Goal: Transaction & Acquisition: Purchase product/service

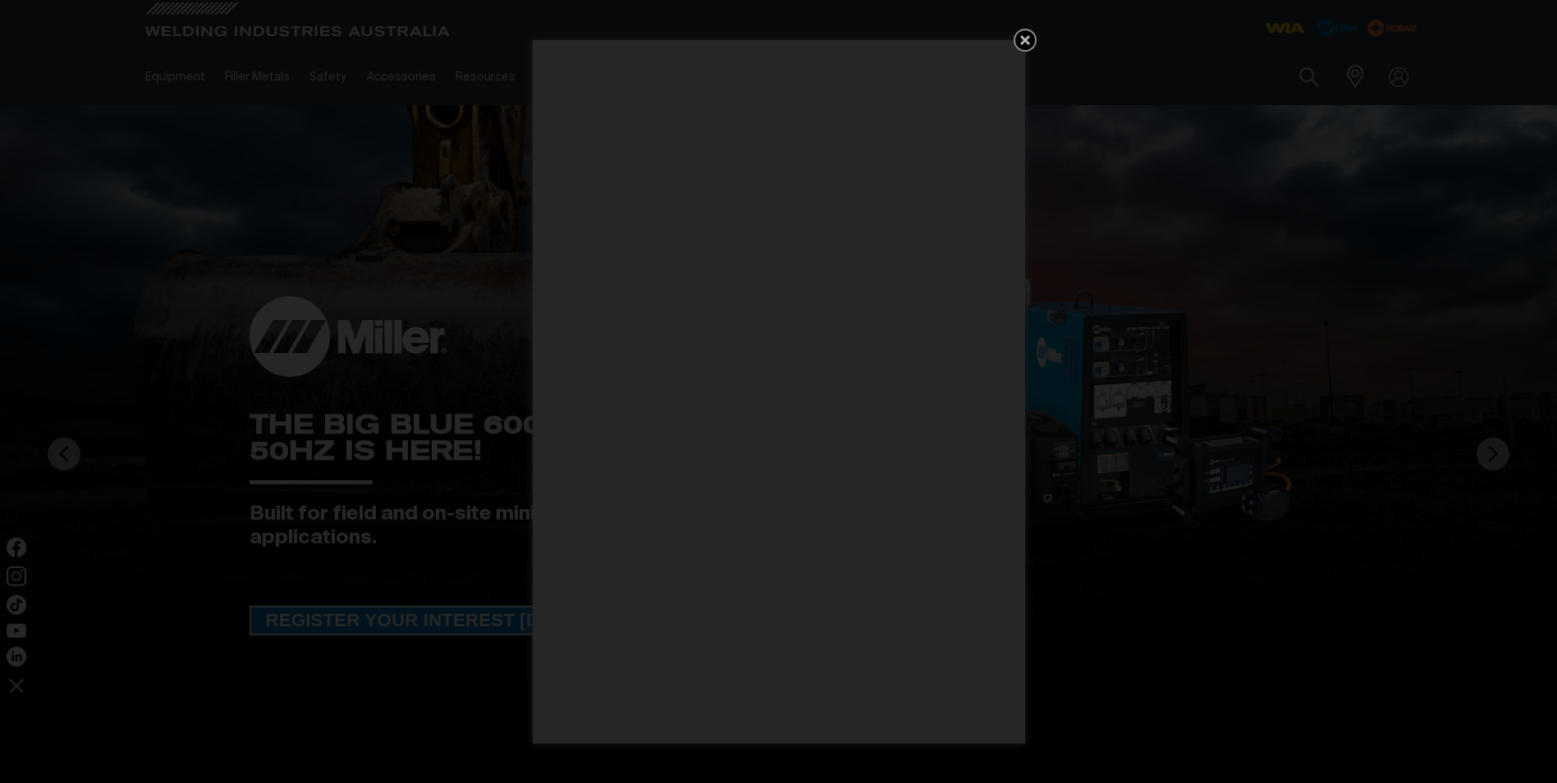
click at [1020, 39] on icon "Get 5 WIA Welding Guides Free!" at bounding box center [1025, 40] width 20 height 20
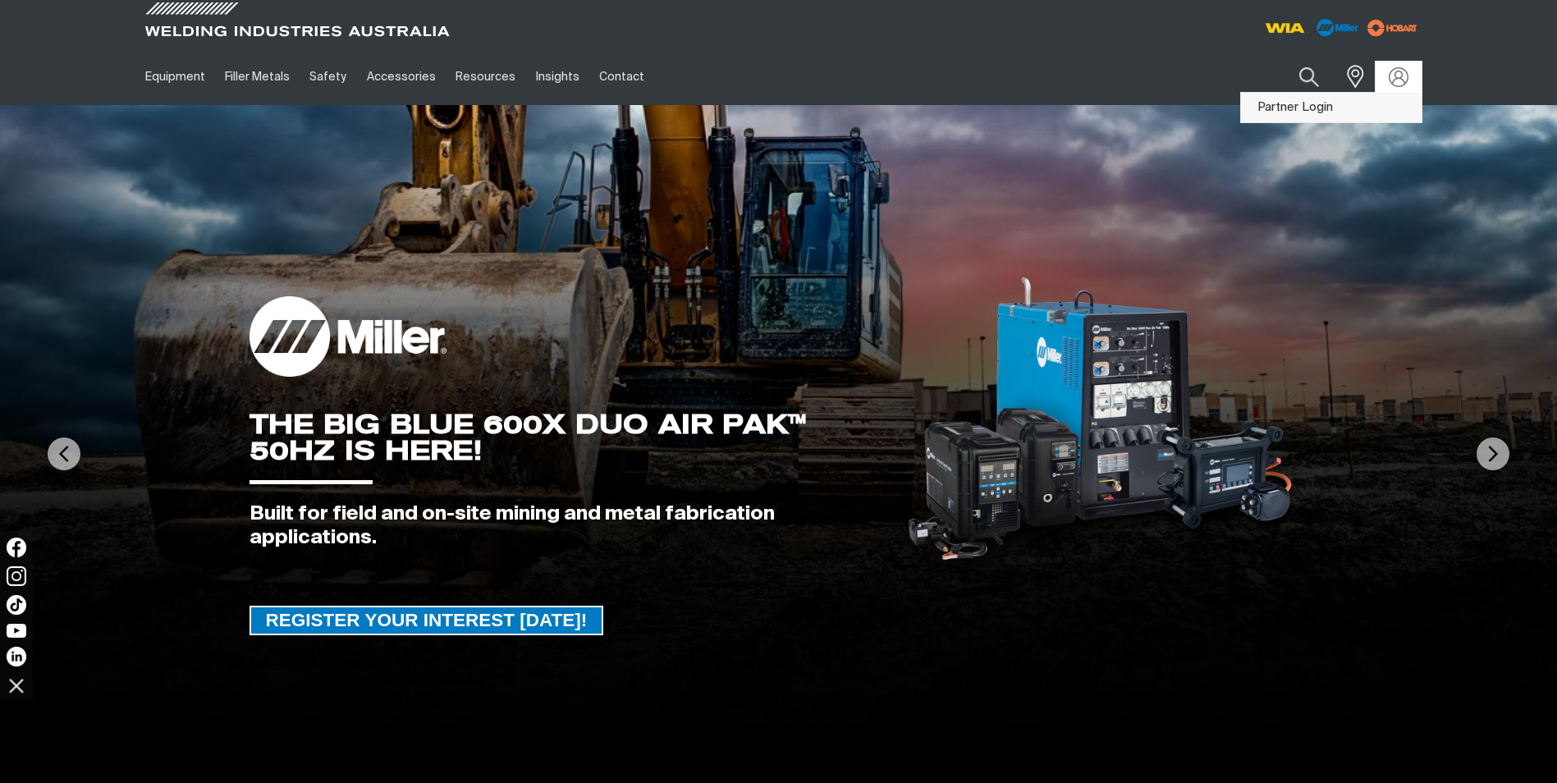
click at [1315, 105] on link "Partner Login" at bounding box center [1331, 108] width 181 height 30
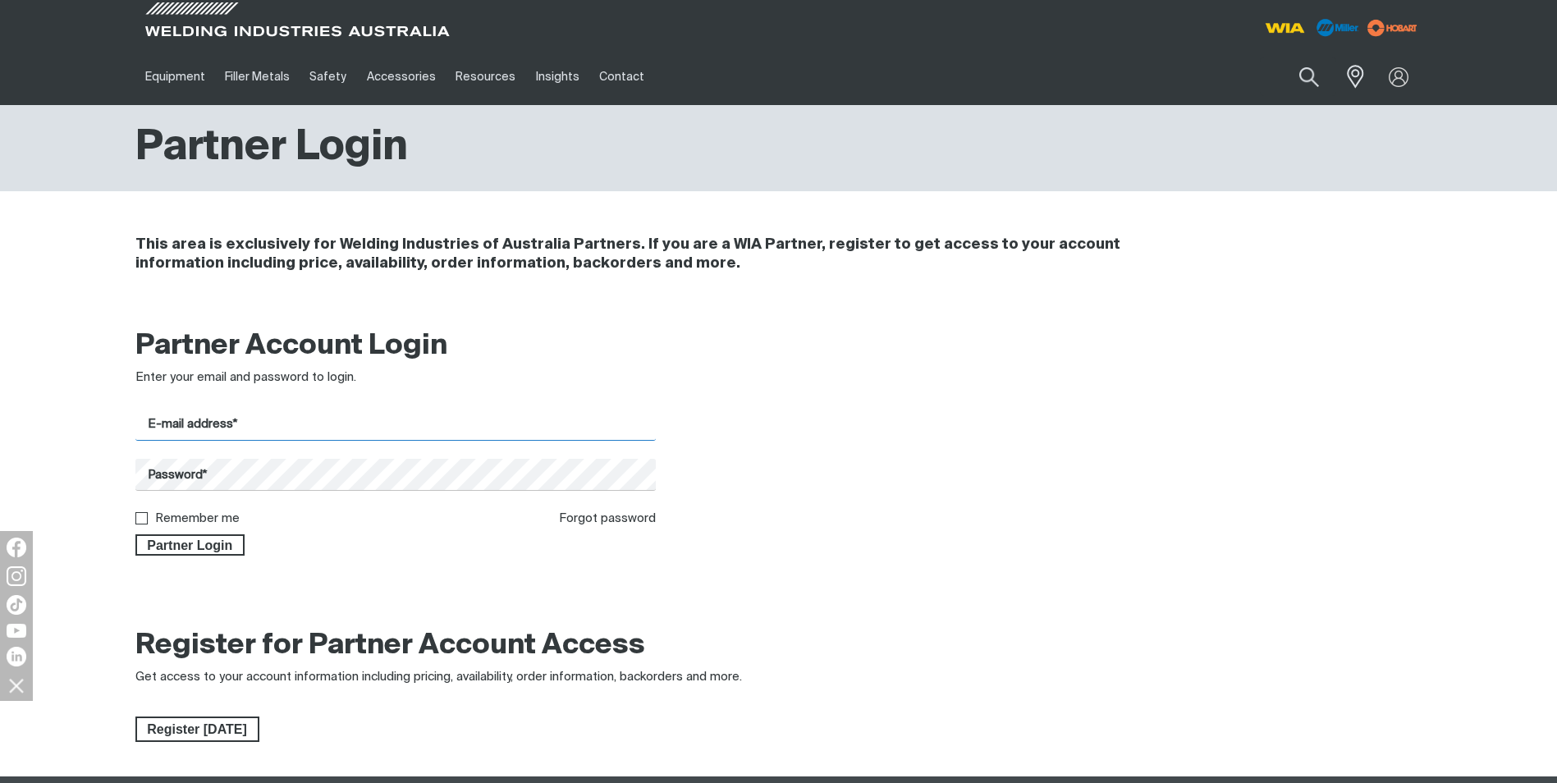
click at [236, 431] on input "E-mail address*" at bounding box center [395, 425] width 521 height 32
type input "[PERSON_NAME][EMAIL_ADDRESS][DOMAIN_NAME]"
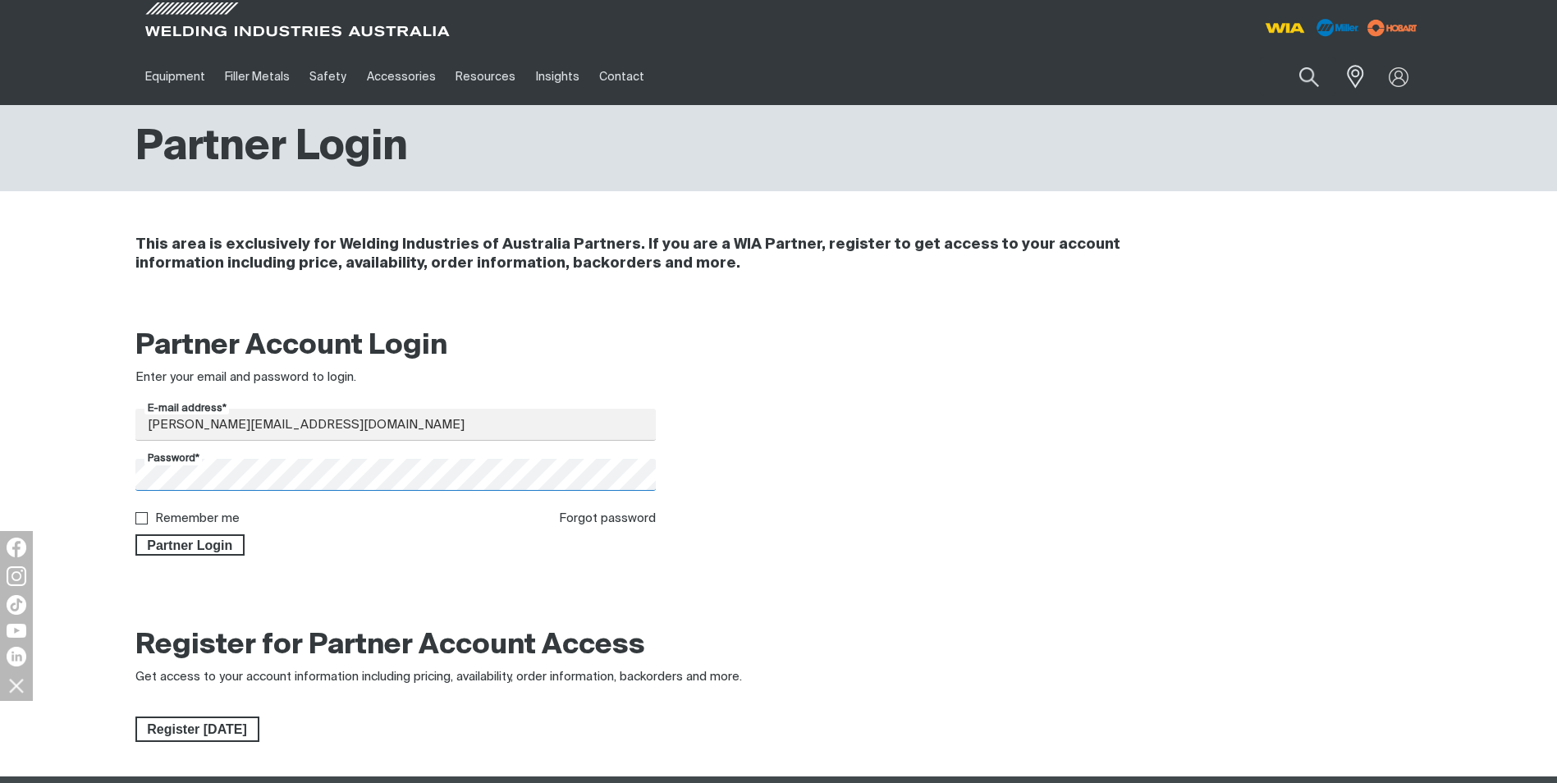
click at [135, 534] on button "Partner Login" at bounding box center [190, 544] width 110 height 21
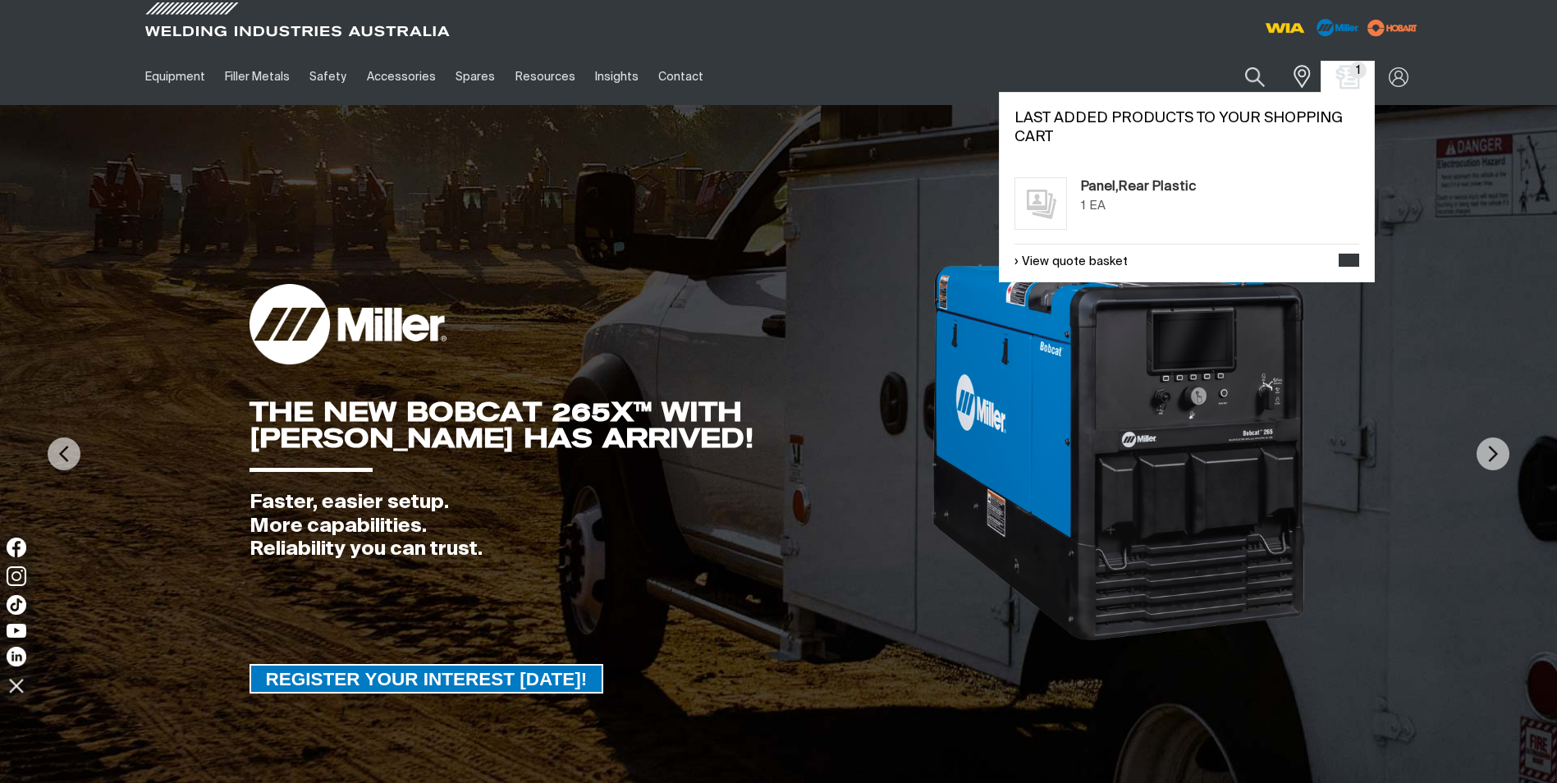
click at [1345, 72] on img "Shopping cart (1 product(s))" at bounding box center [1348, 77] width 24 height 24
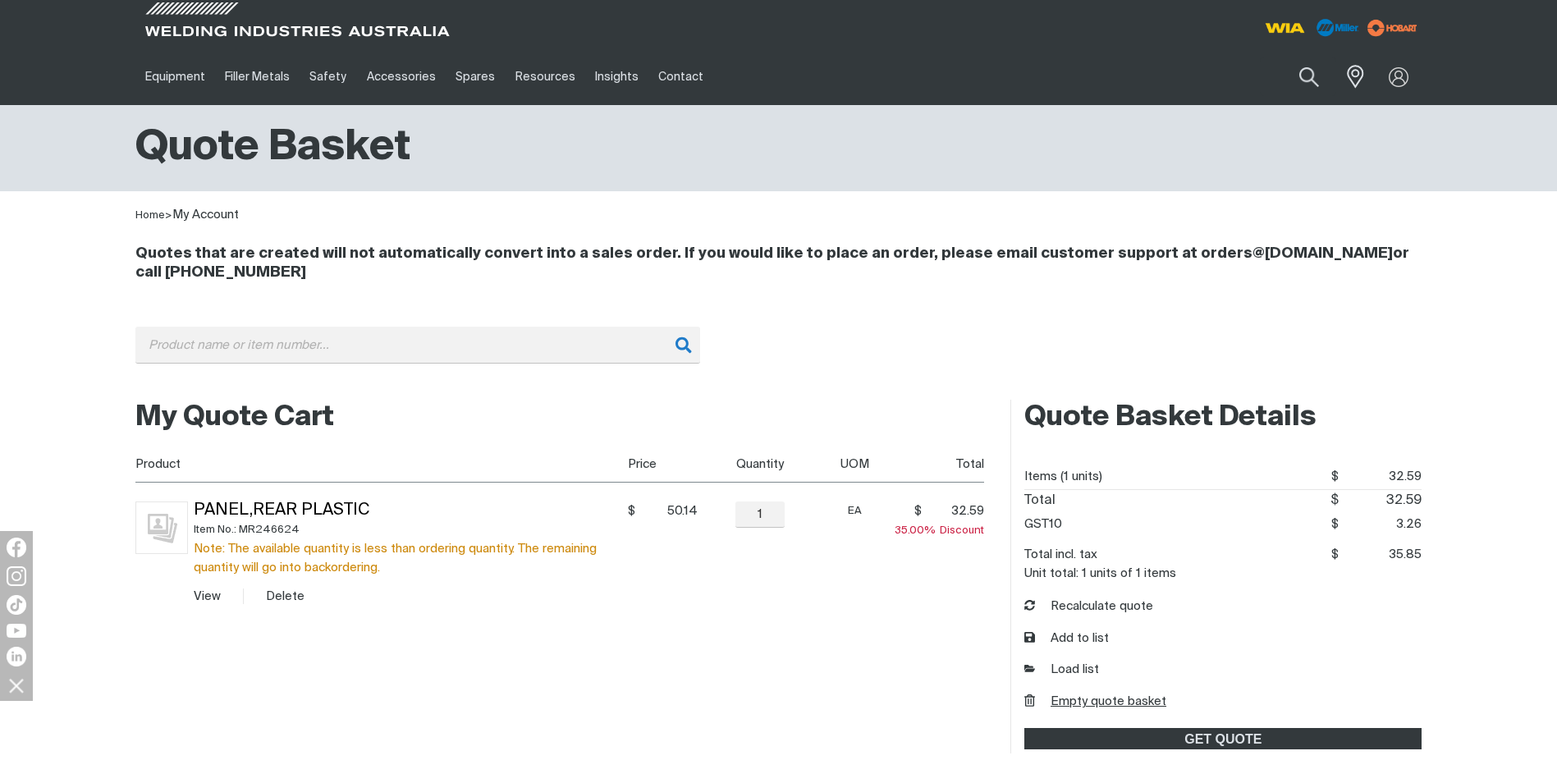
click at [1080, 699] on button "Empty quote basket" at bounding box center [1096, 702] width 142 height 19
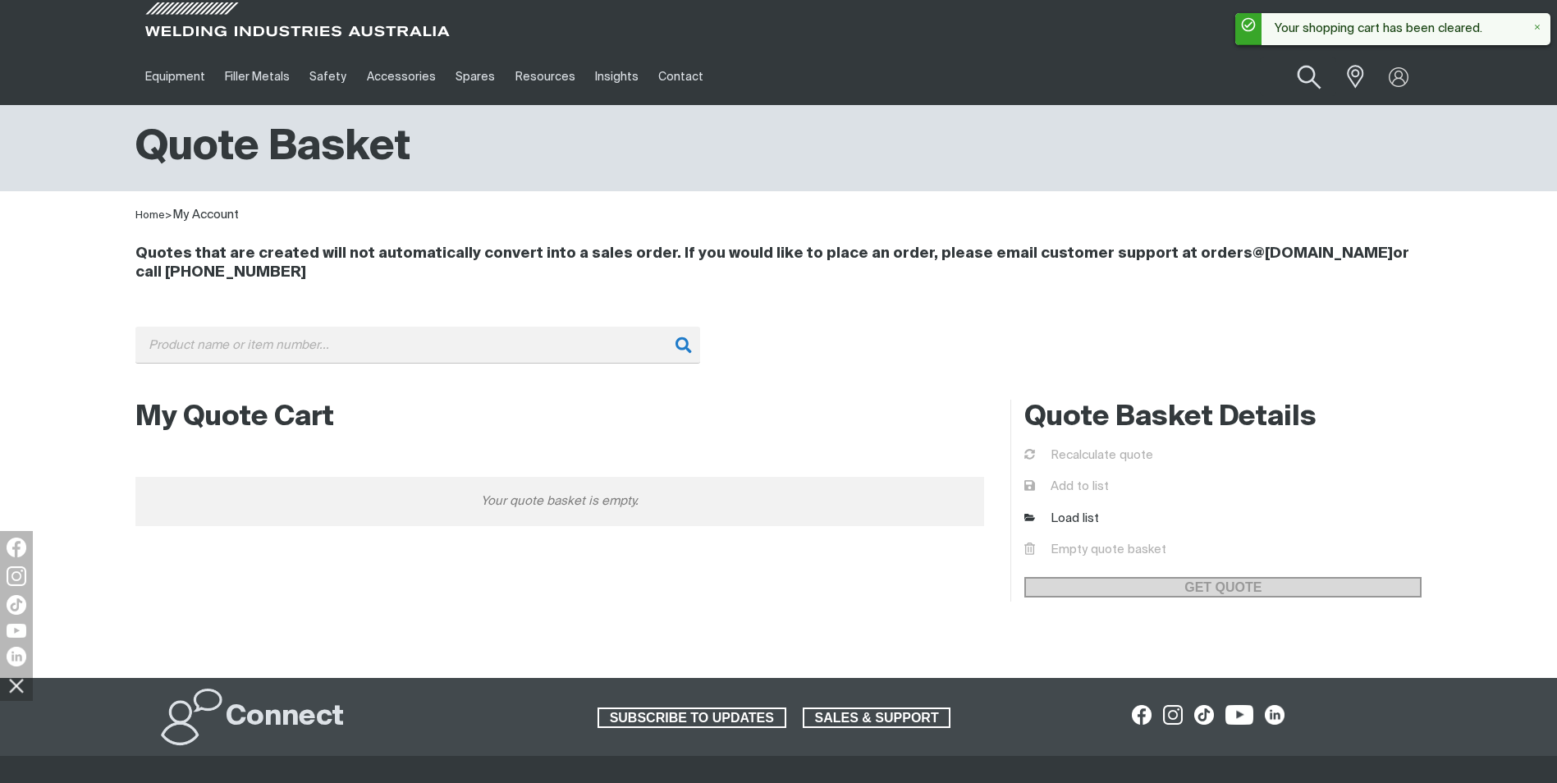
click at [1299, 76] on button "Search products" at bounding box center [1309, 77] width 66 height 47
click at [1139, 71] on input "Search" at bounding box center [1209, 76] width 253 height 37
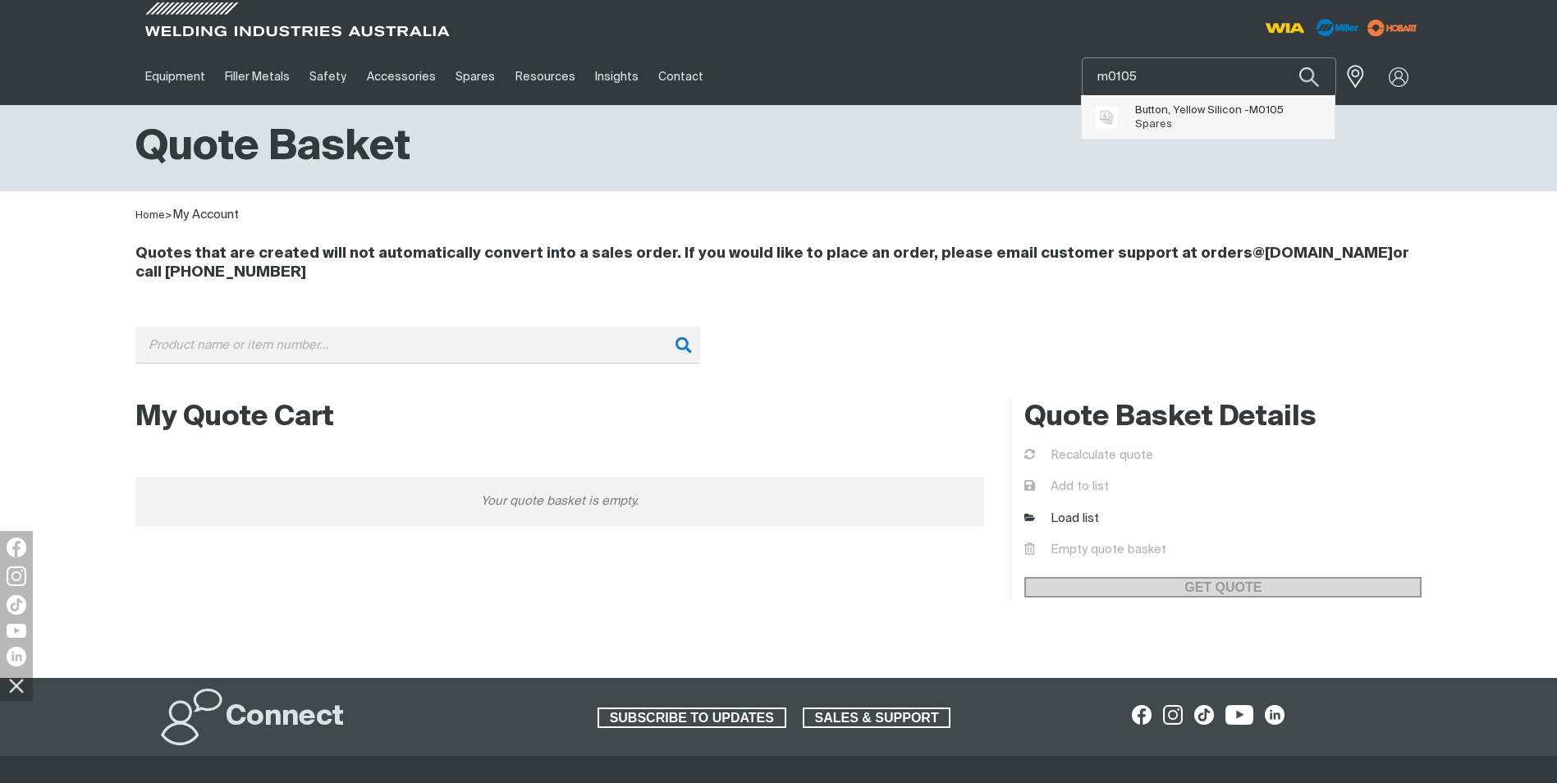
type input "m0105"
click at [1211, 117] on span "Button, Yellow Silicon - M0105" at bounding box center [1209, 110] width 149 height 14
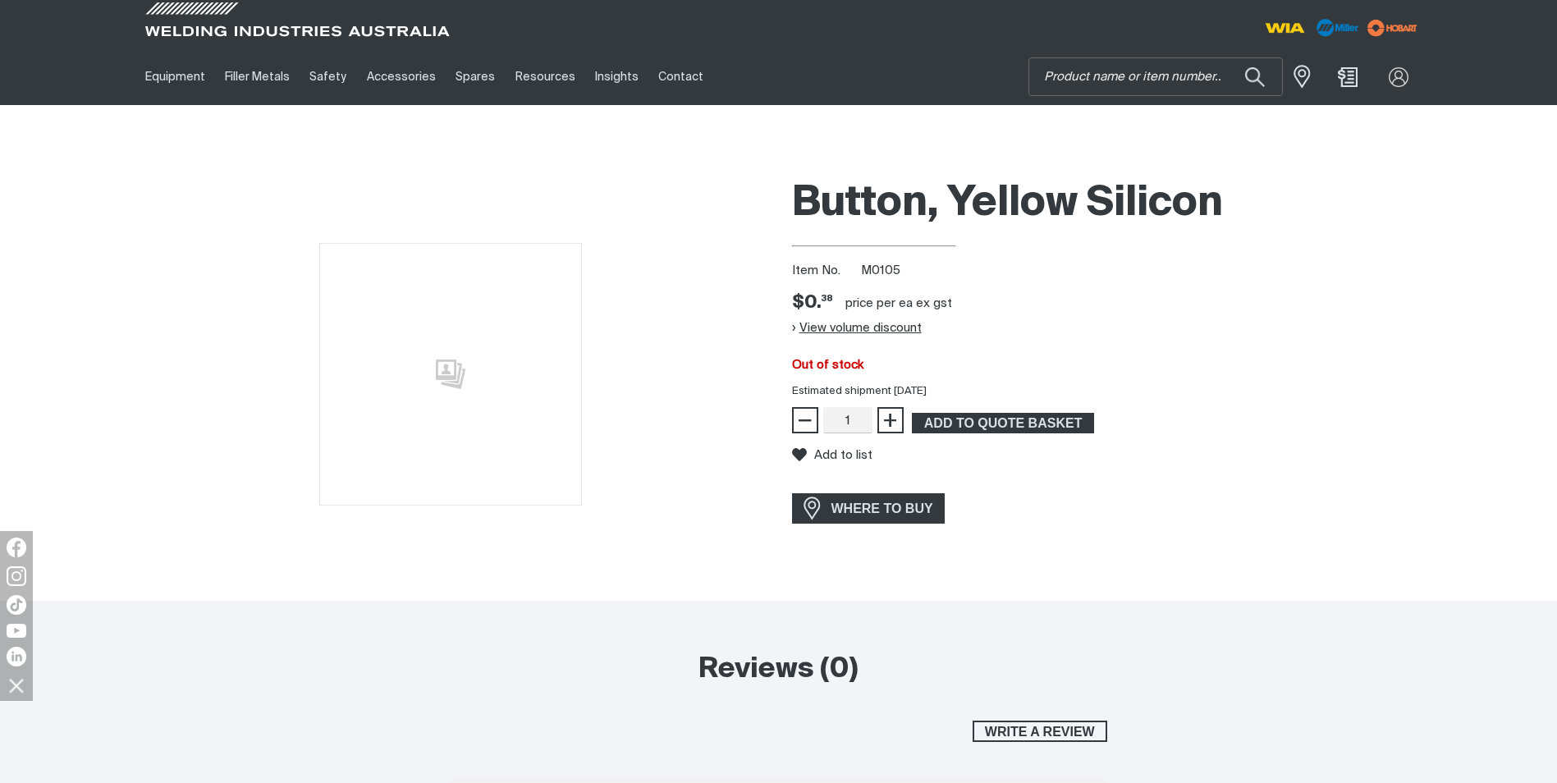
click at [896, 328] on button "View volume discount" at bounding box center [857, 328] width 130 height 26
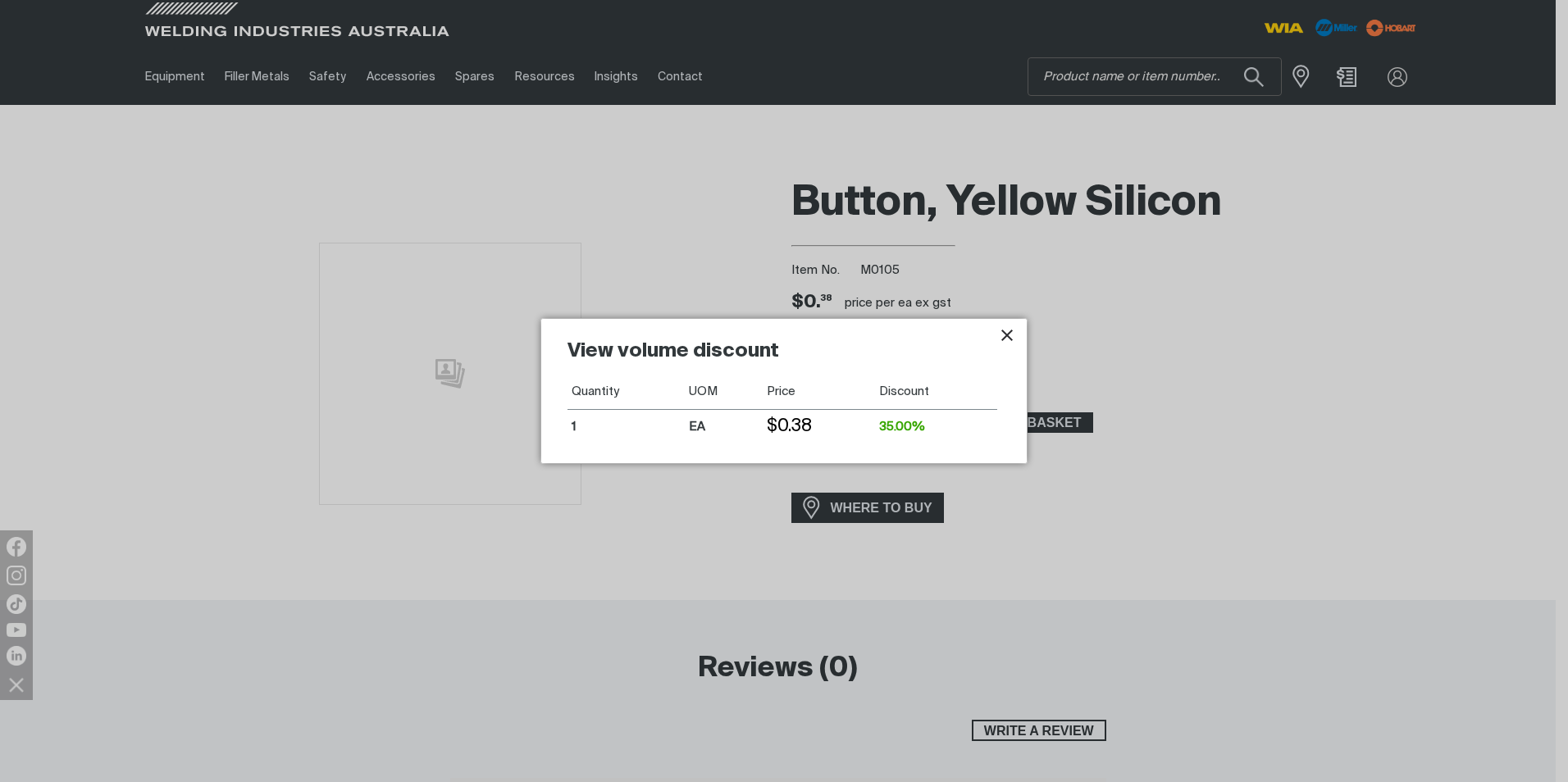
click at [1008, 335] on icon "Close pop-up overlay" at bounding box center [1006, 335] width 11 height 11
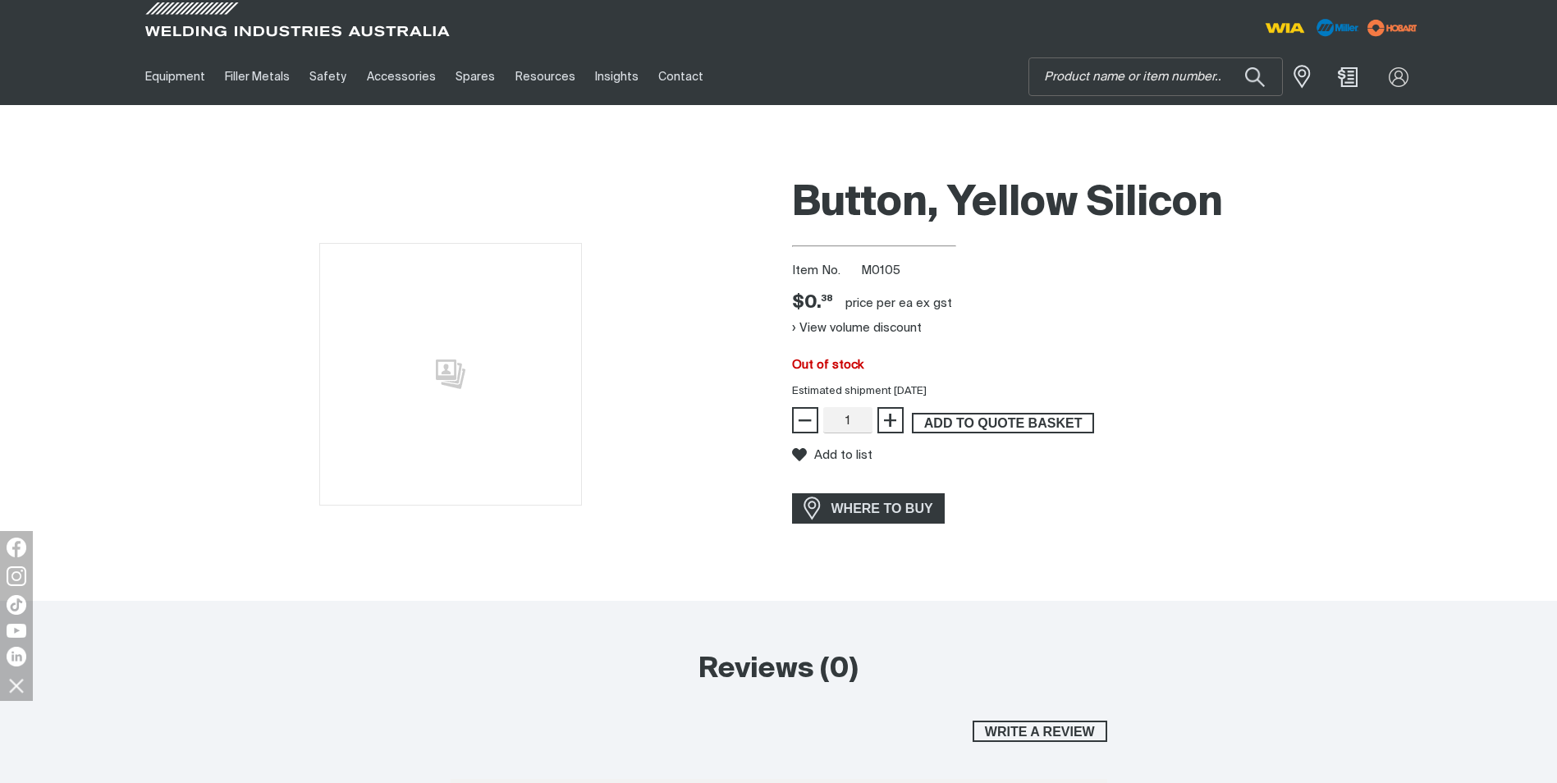
click at [1001, 419] on span "ADD TO QUOTE BASKET" at bounding box center [1003, 423] width 179 height 21
click at [1135, 69] on input "Search" at bounding box center [1155, 76] width 253 height 37
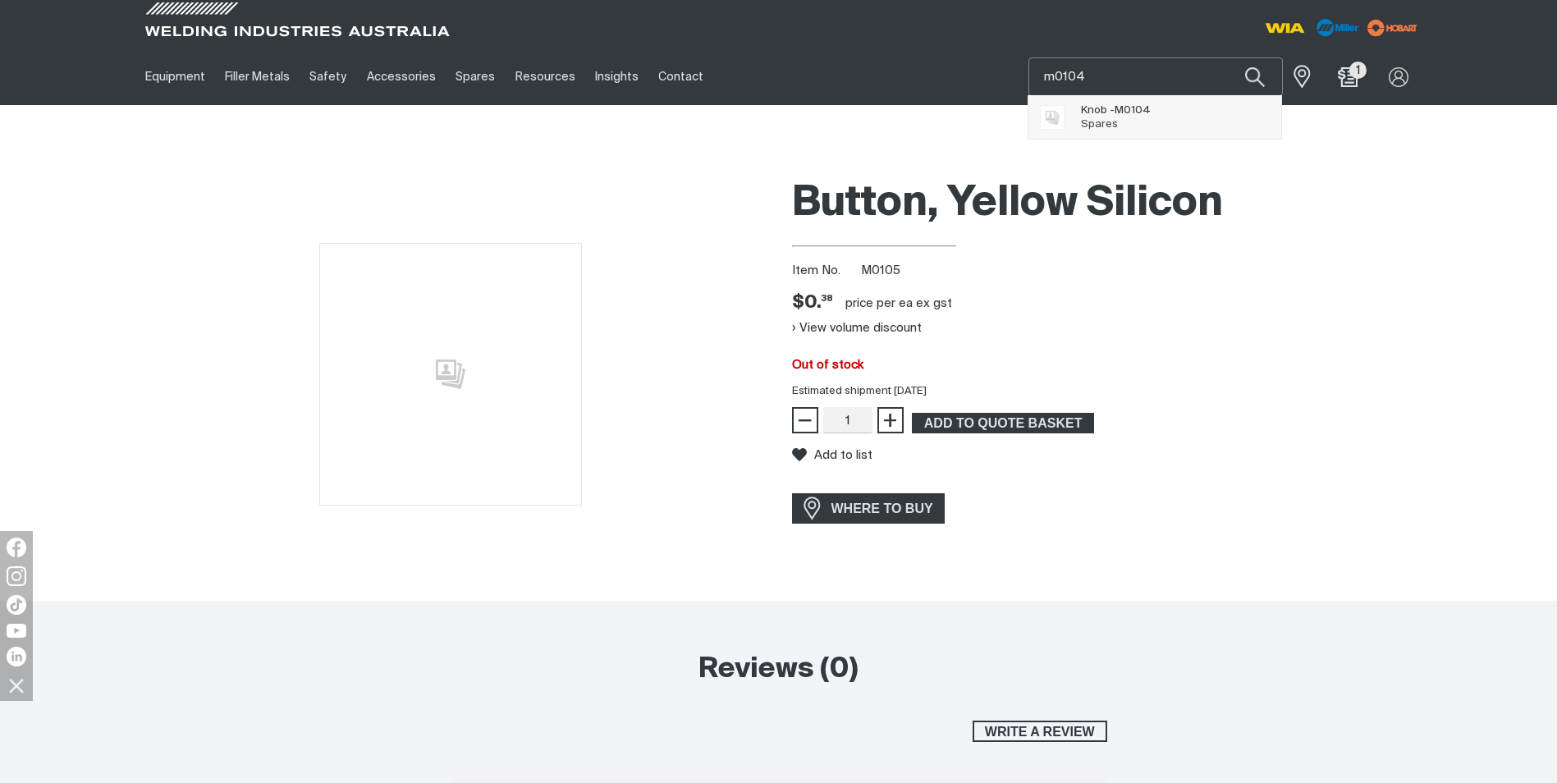
type input "m0104"
click at [1137, 113] on span "M0104" at bounding box center [1133, 110] width 36 height 11
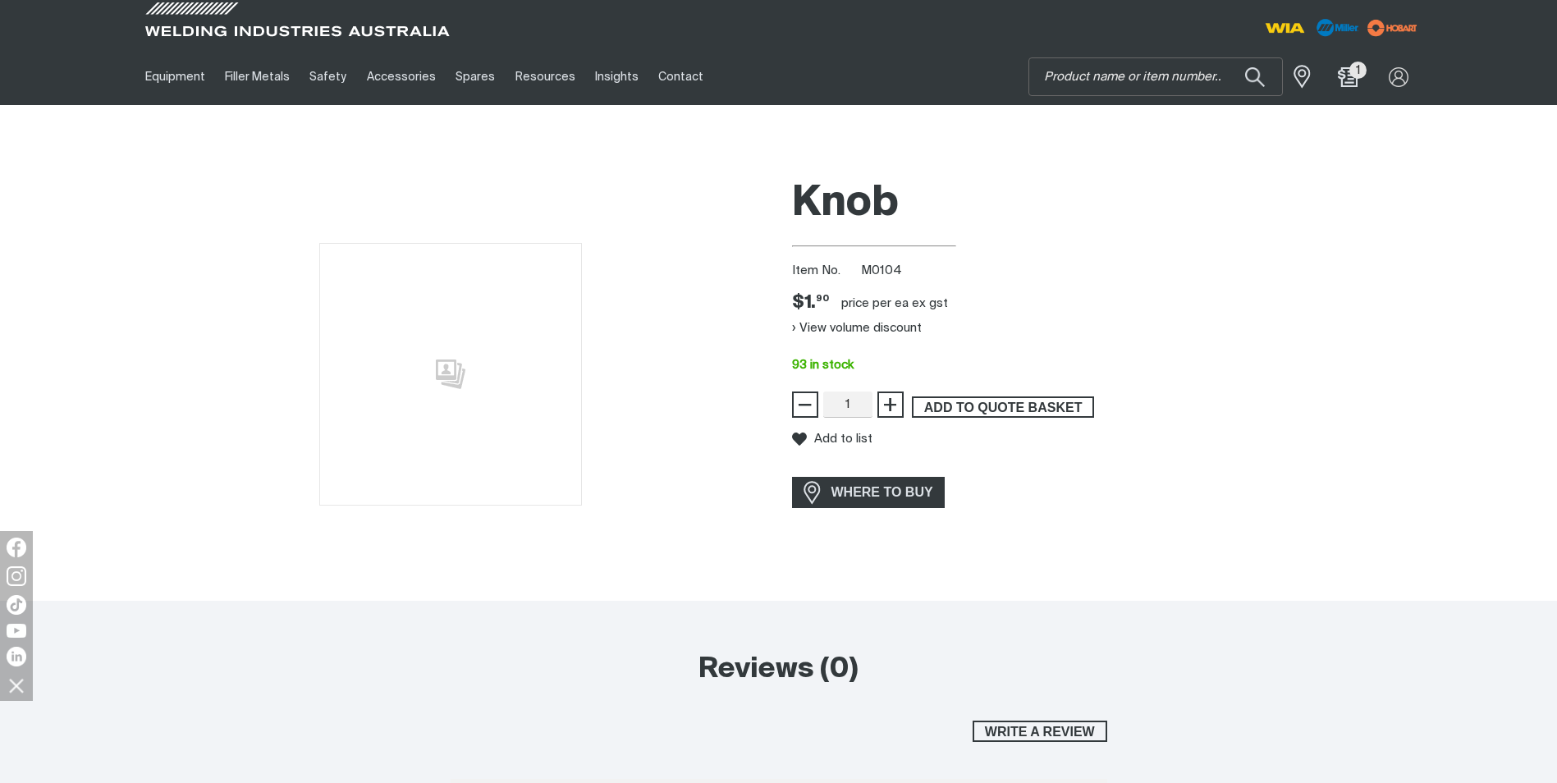
click at [1014, 409] on span "ADD TO QUOTE BASKET" at bounding box center [1003, 407] width 179 height 21
click at [1085, 75] on input "Search" at bounding box center [1155, 76] width 253 height 37
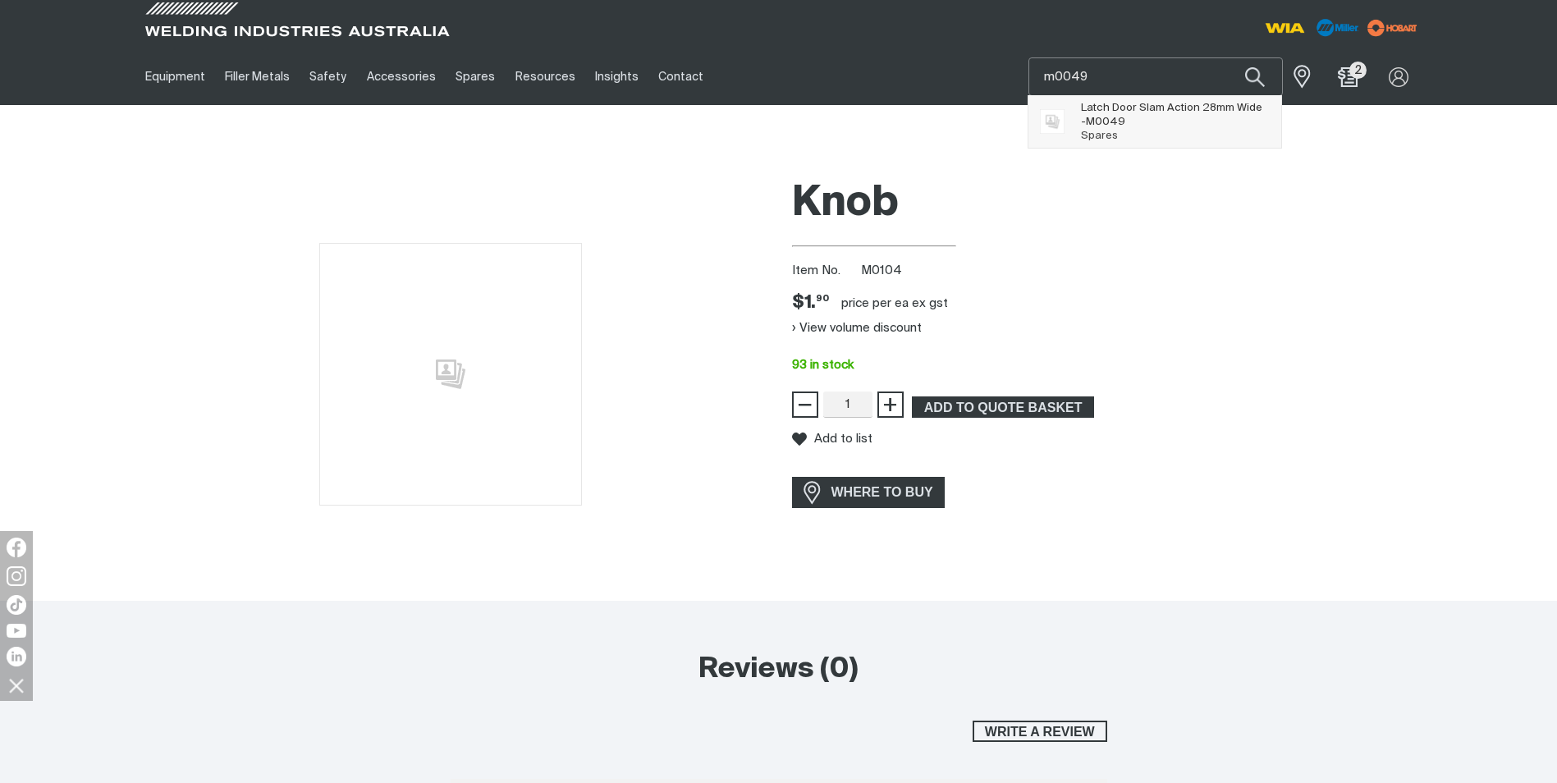
type input "m0049"
click at [1086, 123] on span "M0049" at bounding box center [1105, 122] width 39 height 11
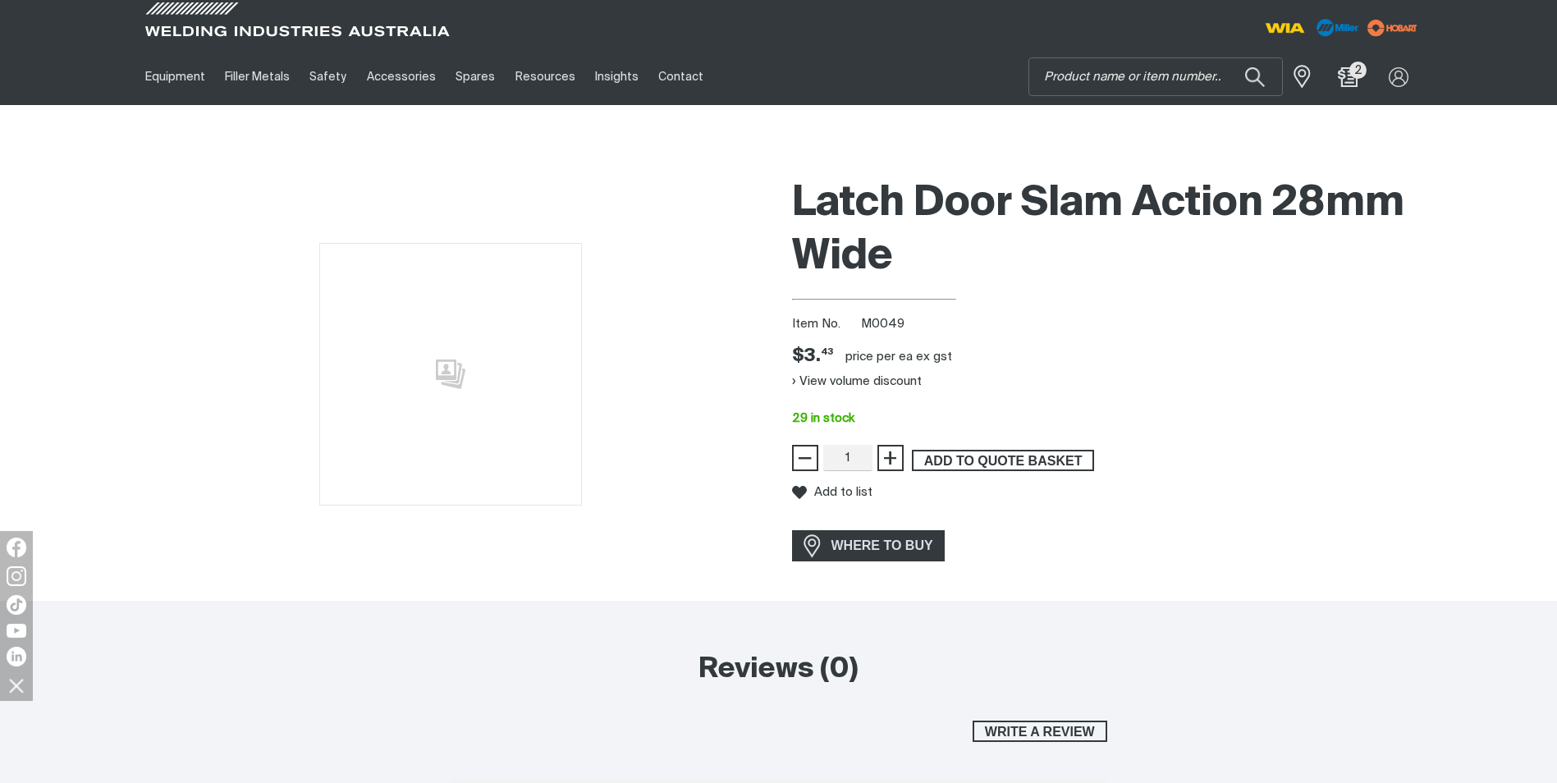
click at [1002, 461] on span "ADD TO QUOTE BASKET" at bounding box center [1003, 460] width 179 height 21
click at [1107, 76] on input "Search" at bounding box center [1155, 76] width 253 height 37
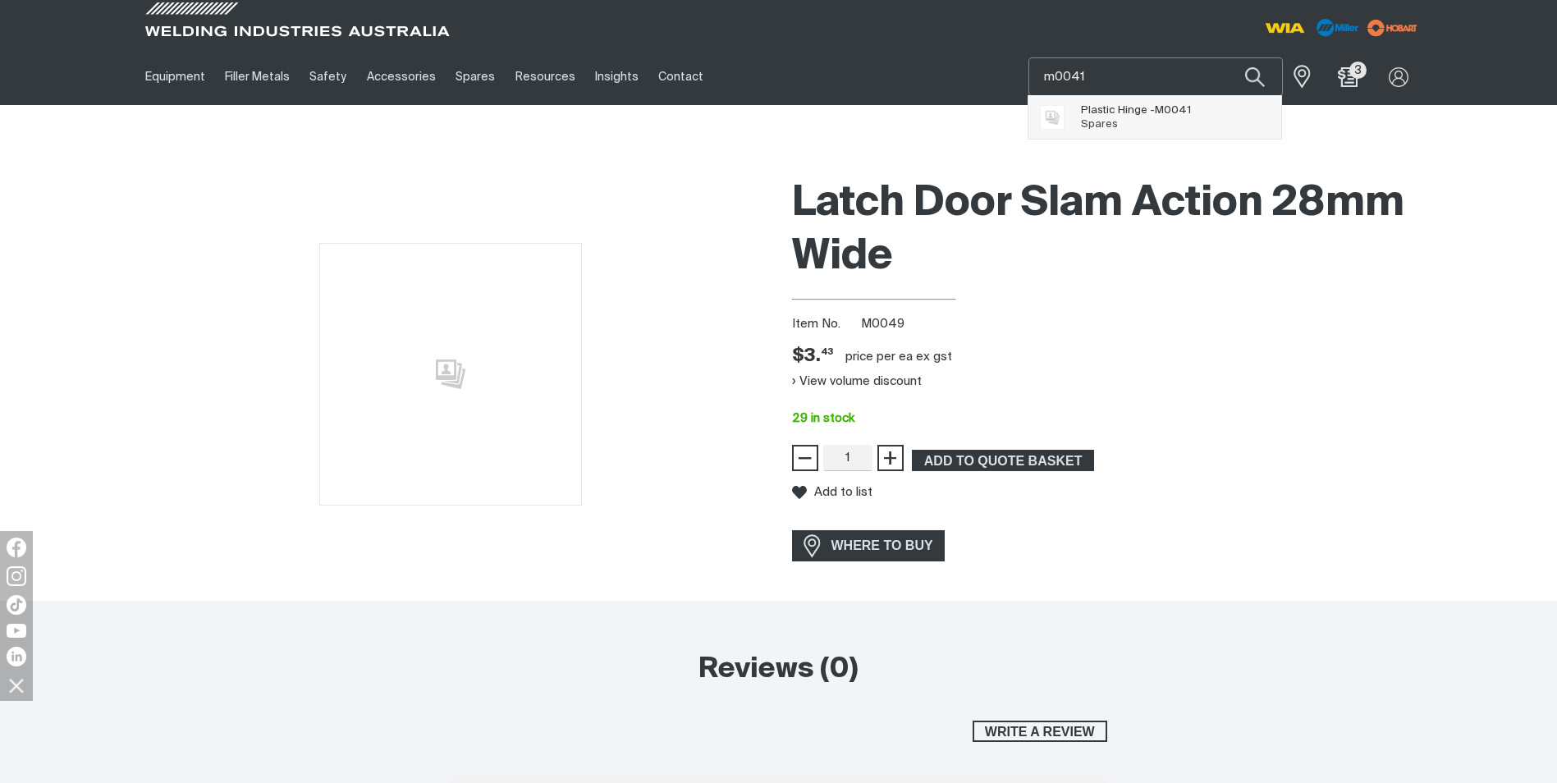
type input "m0041"
click at [1120, 113] on span "Plastic Hinge - M0041" at bounding box center [1136, 110] width 110 height 14
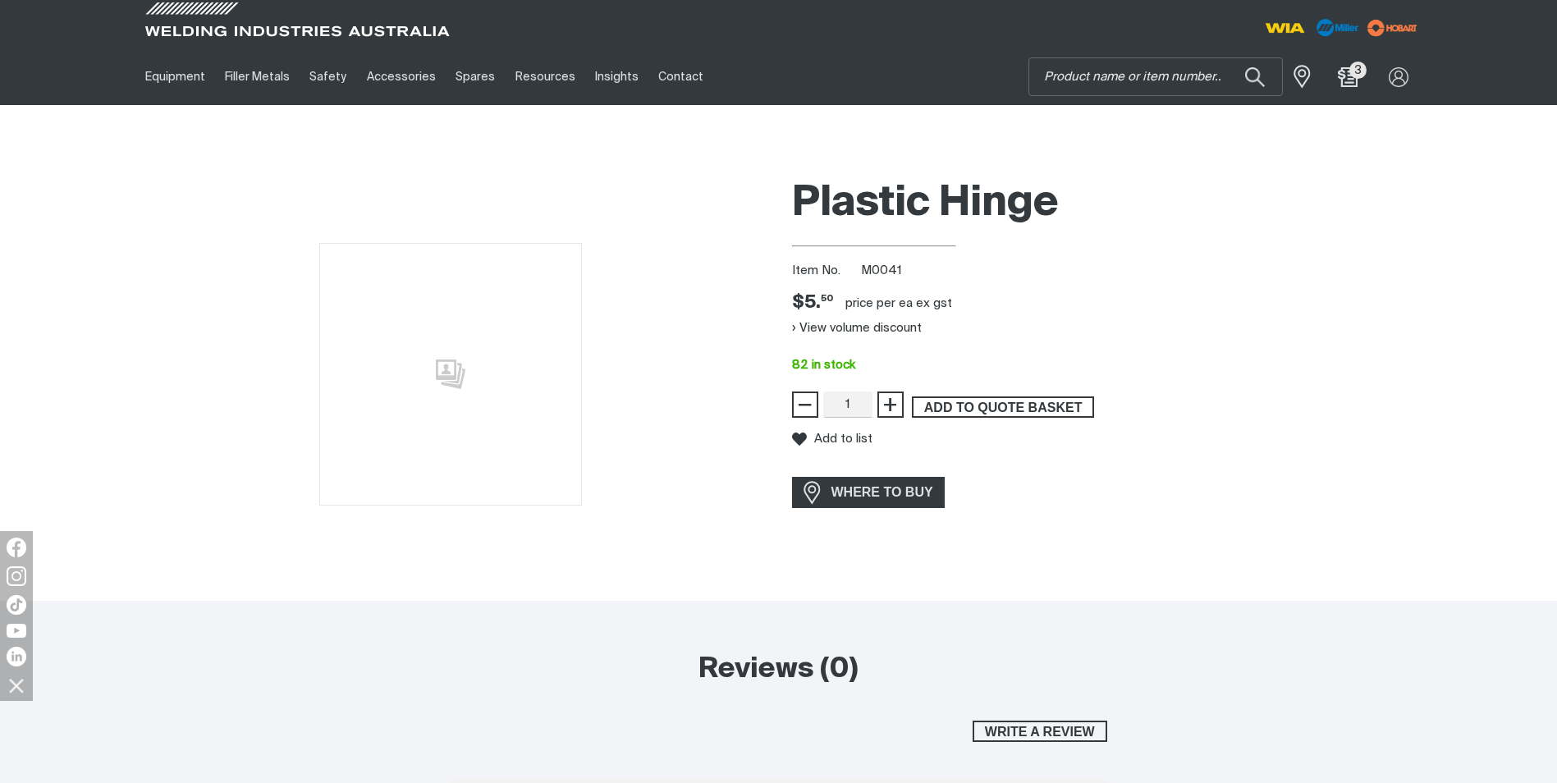
click at [1007, 399] on span "ADD TO QUOTE BASKET" at bounding box center [1003, 407] width 179 height 21
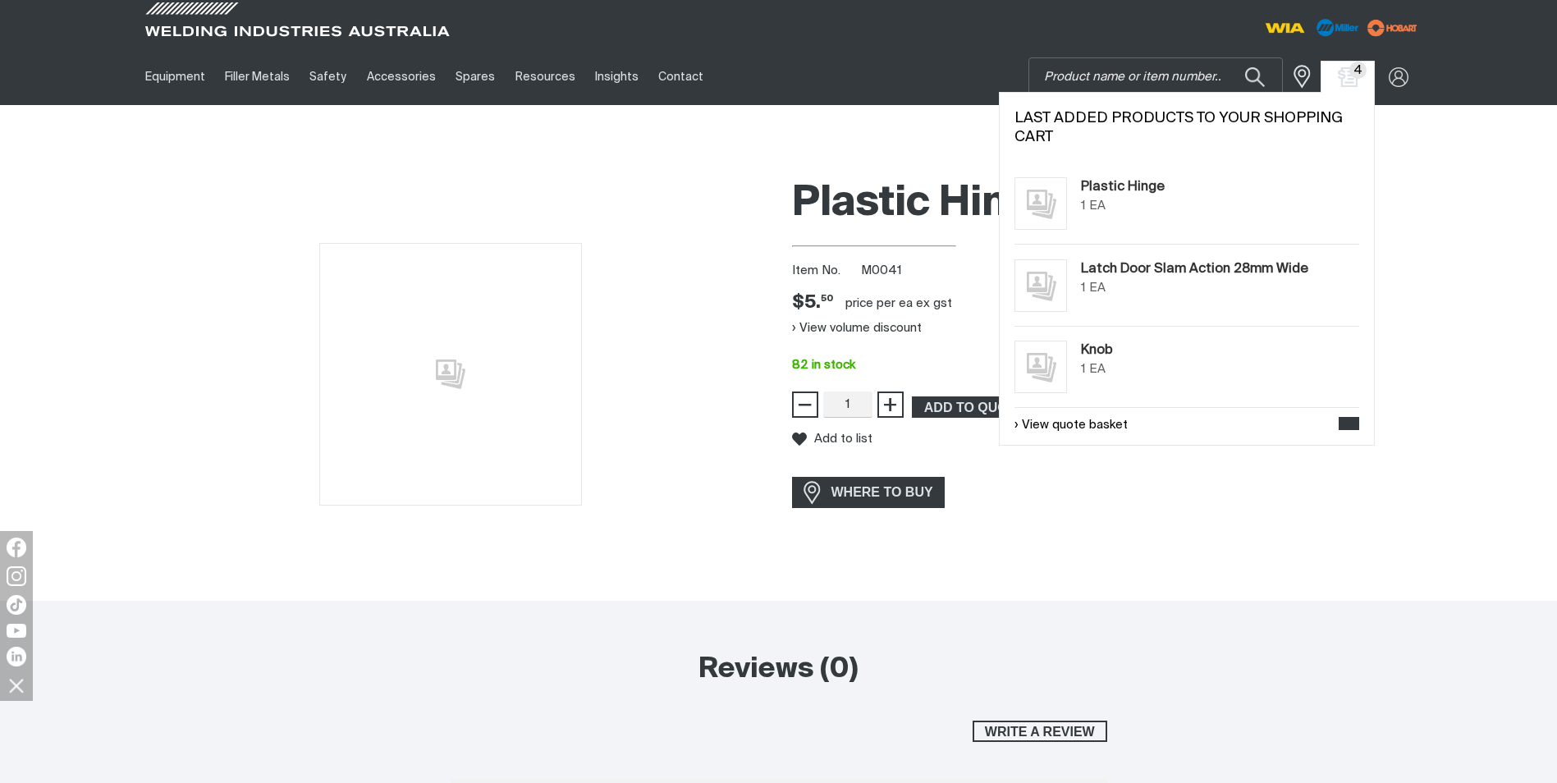
click at [1354, 77] on span "4" at bounding box center [1359, 70] width 18 height 17
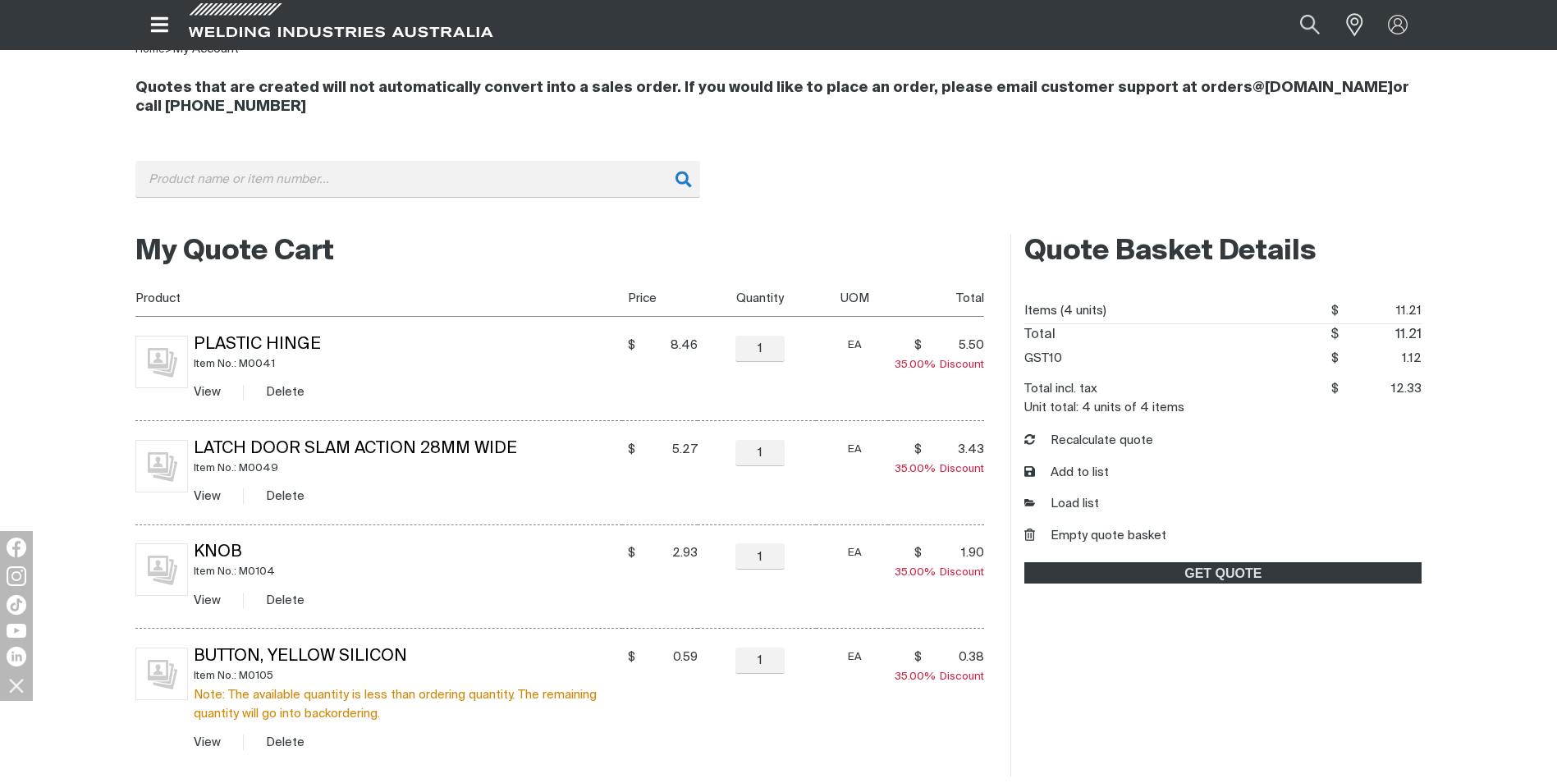
scroll to position [246, 0]
